Goal: Information Seeking & Learning: Learn about a topic

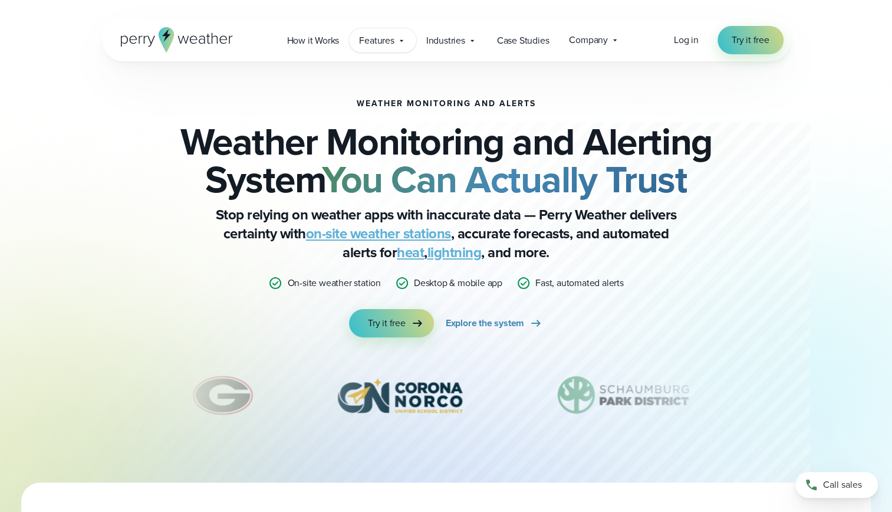
click at [377, 45] on span "Features" at bounding box center [376, 41] width 35 height 14
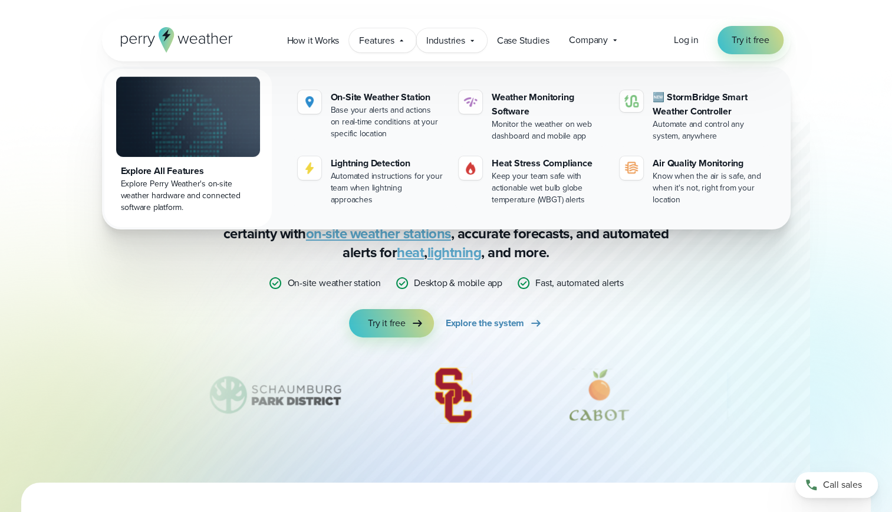
click at [443, 47] on span "Industries" at bounding box center [445, 41] width 39 height 14
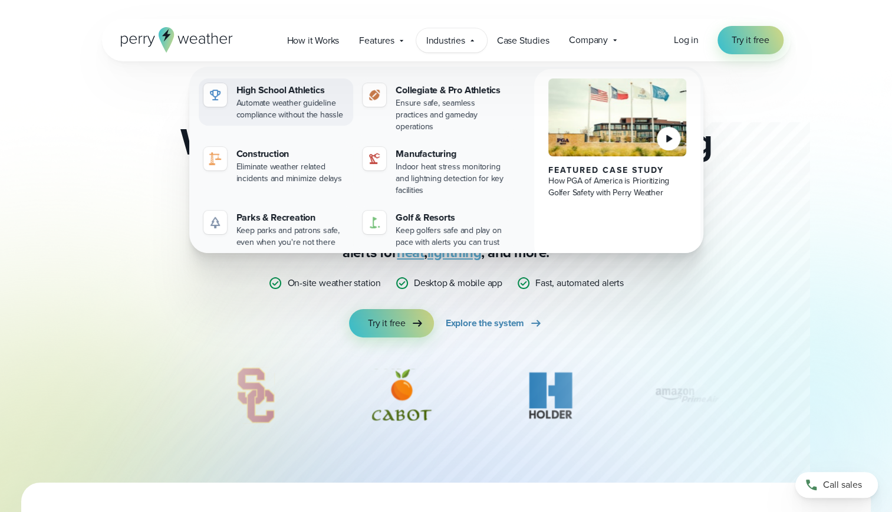
click at [314, 94] on div "High School Athletics" at bounding box center [292, 90] width 113 height 14
